Goal: Communication & Community: Answer question/provide support

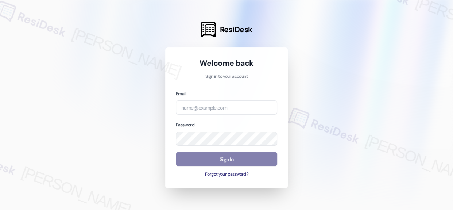
type input "automated-surveys-twelve_rivers_management-[PERSON_NAME].acueza@twelve_rivers_[…"
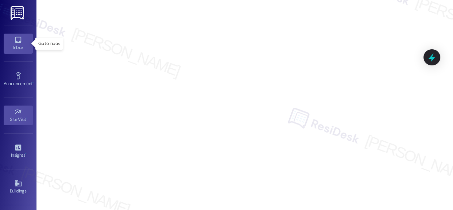
click at [20, 45] on div "Inbox" at bounding box center [18, 47] width 36 height 7
